Goal: Task Accomplishment & Management: Complete application form

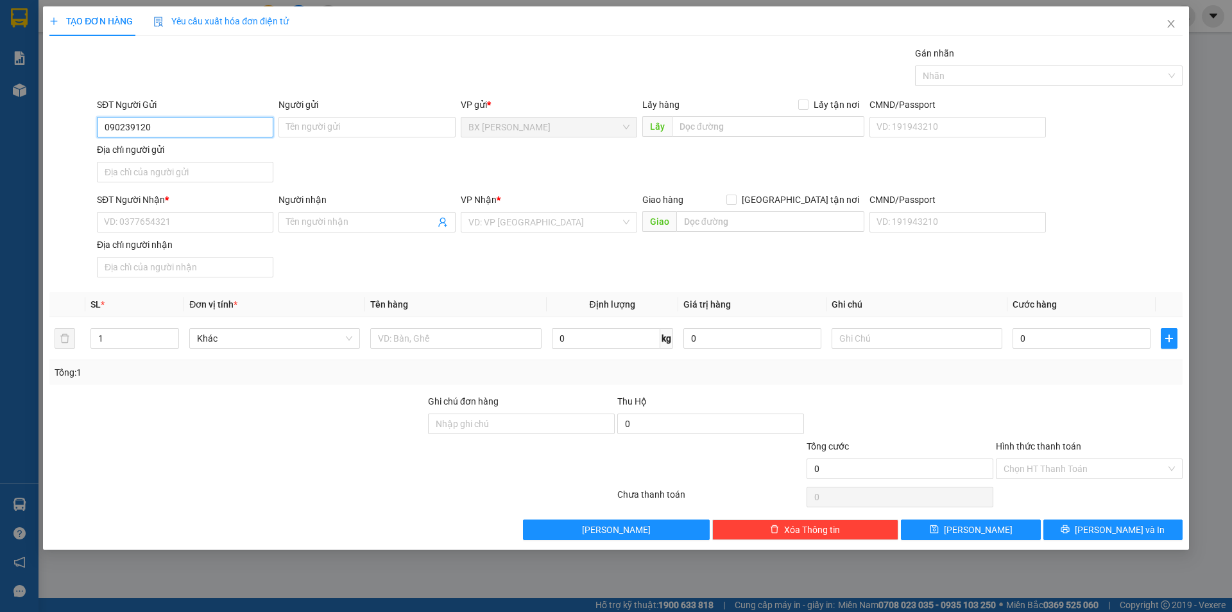
type input "0902391200"
click at [218, 154] on div "0902391200 - CHỊ [PERSON_NAME]" at bounding box center [185, 153] width 161 height 14
type input "CHỊ [PERSON_NAME]"
type input "0902391200"
click at [219, 221] on input "SĐT Người Nhận *" at bounding box center [185, 222] width 176 height 21
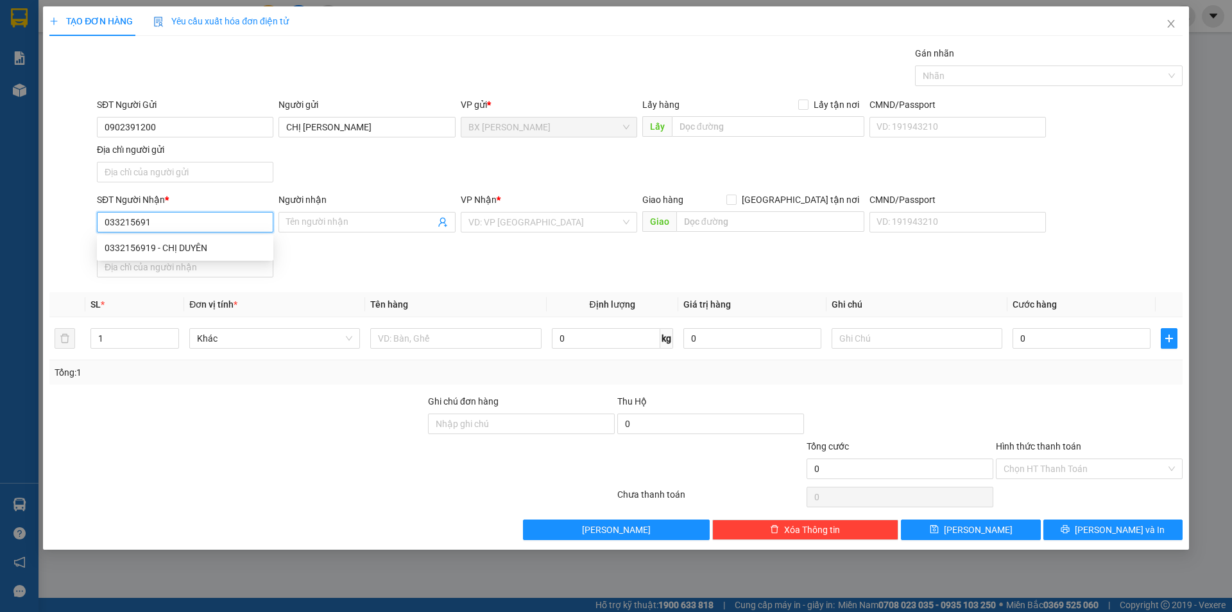
type input "0332156919"
click at [185, 240] on div "0332156919 - CHỊ DUYÊN" at bounding box center [185, 247] width 176 height 21
type input "CHỊ DUYÊN"
type input "0332156919"
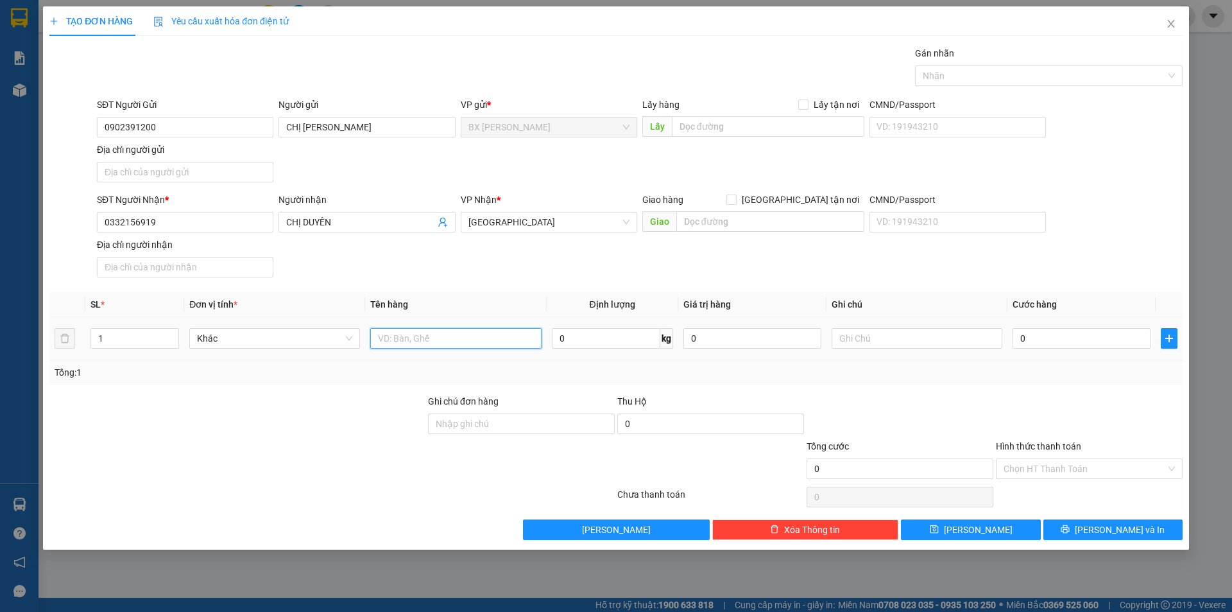
click at [449, 332] on input "text" at bounding box center [455, 338] width 171 height 21
type input "7"
type input "THÙNG"
drag, startPoint x: 103, startPoint y: 342, endPoint x: 0, endPoint y: 336, distance: 102.8
click at [0, 338] on div "TẠO ĐƠN HÀNG Yêu cầu xuất hóa đơn điện tử Transit Pickup Surcharge Ids Transit …" at bounding box center [616, 306] width 1232 height 612
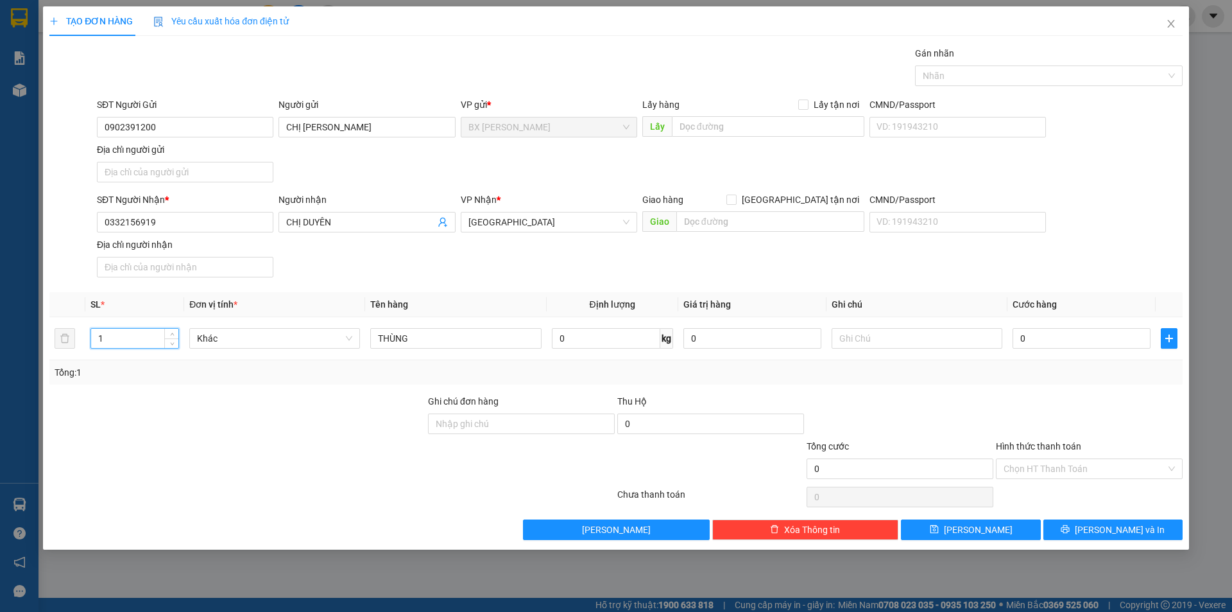
type input "7"
type input "4"
click at [735, 126] on input "text" at bounding box center [768, 126] width 193 height 21
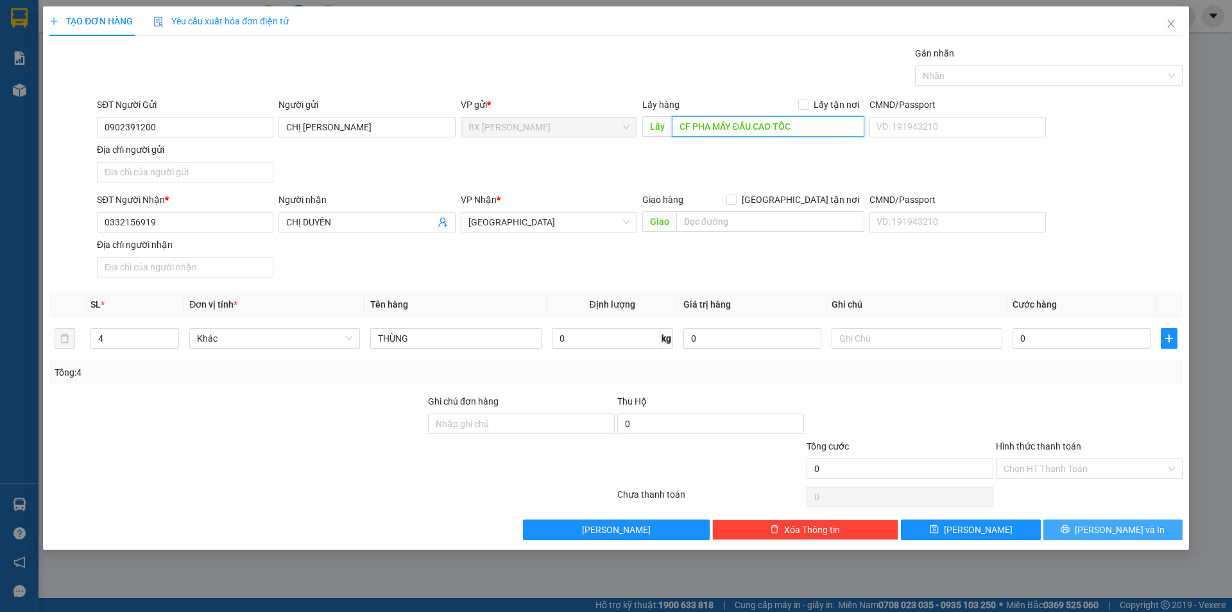
type input "CF PHA MÁY ĐẦU CAO TỐC"
click at [1109, 529] on span "[PERSON_NAME] và In" at bounding box center [1120, 529] width 90 height 14
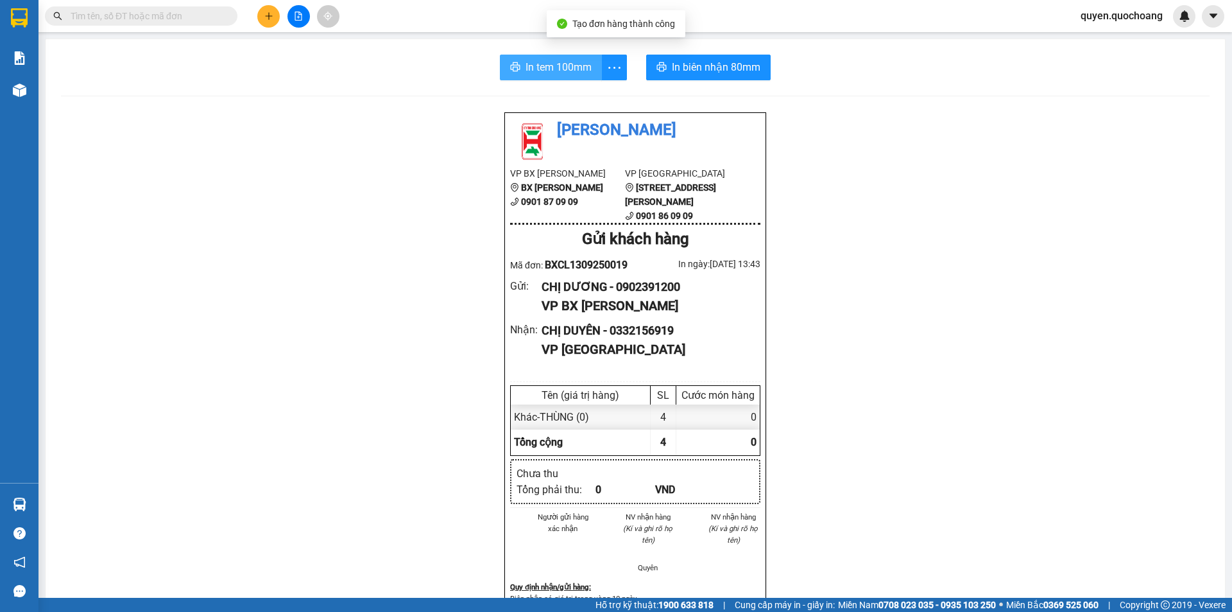
click at [582, 64] on span "In tem 100mm" at bounding box center [559, 67] width 66 height 16
